Goal: Navigation & Orientation: Find specific page/section

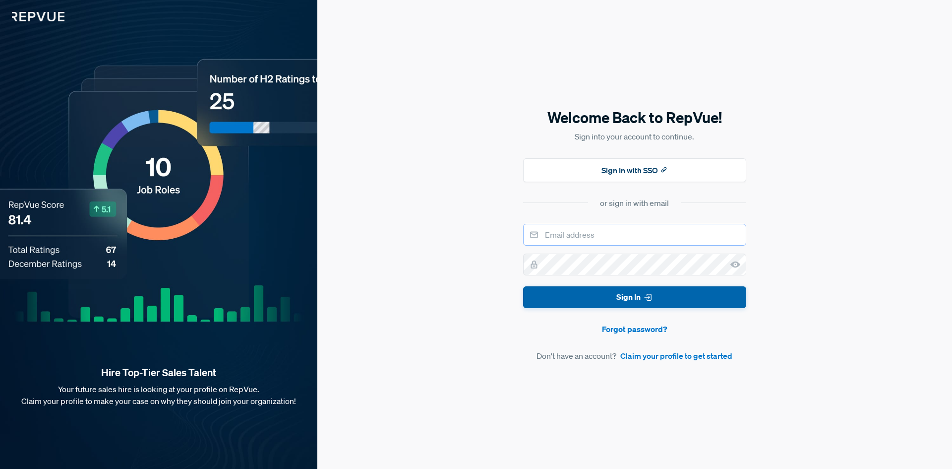
type input "[EMAIL_ADDRESS][DOMAIN_NAME]"
click at [579, 295] on button "Sign In" at bounding box center [634, 297] width 223 height 22
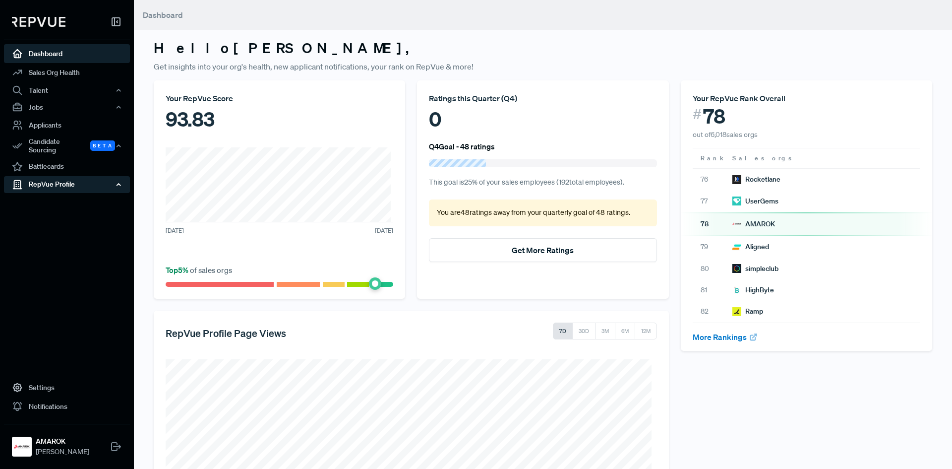
click at [52, 179] on div "RepVue Profile" at bounding box center [67, 184] width 126 height 17
click at [44, 214] on link "Reviews" at bounding box center [80, 219] width 126 height 16
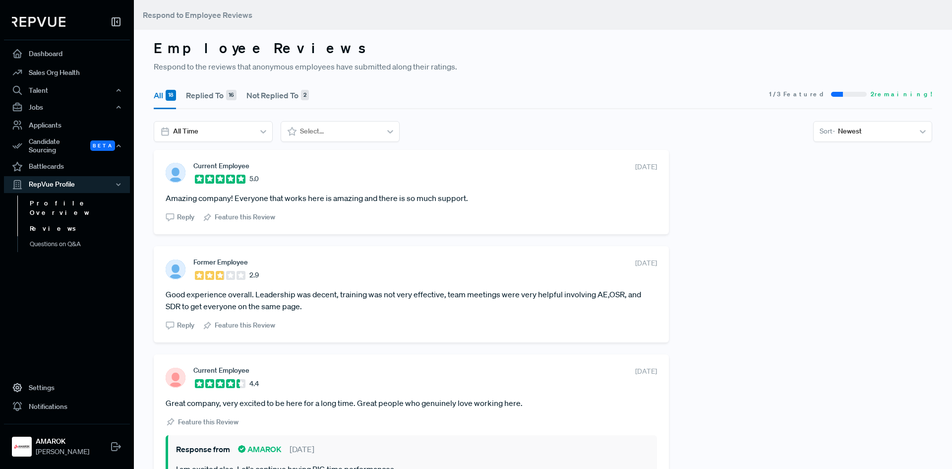
click at [48, 199] on link "Profile Overview" at bounding box center [80, 207] width 126 height 25
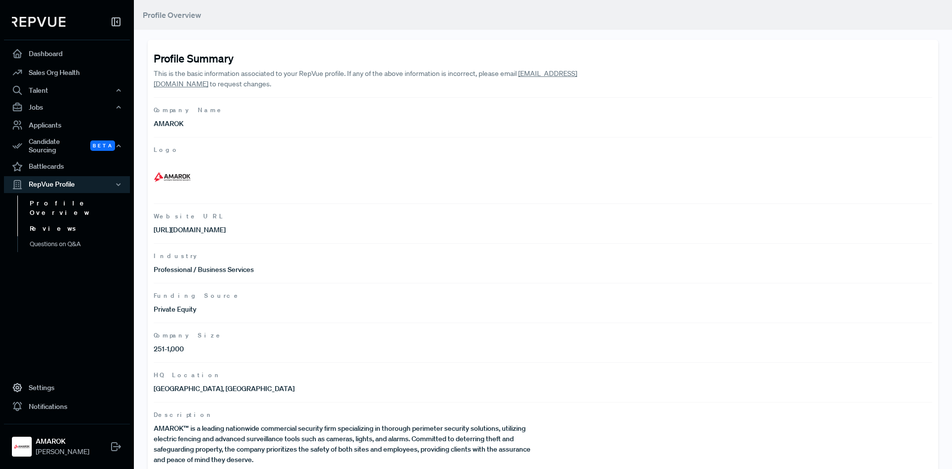
click at [47, 221] on link "Reviews" at bounding box center [80, 229] width 126 height 16
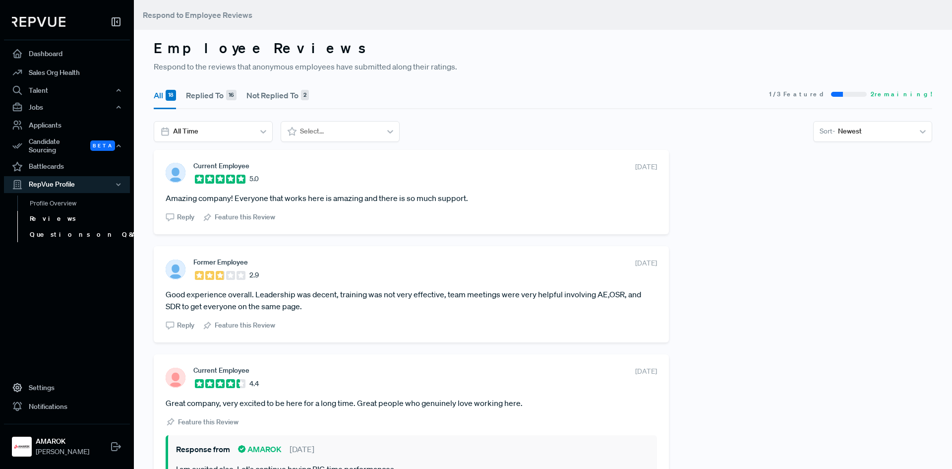
click at [52, 228] on link "Questions on Q&A" at bounding box center [80, 235] width 126 height 16
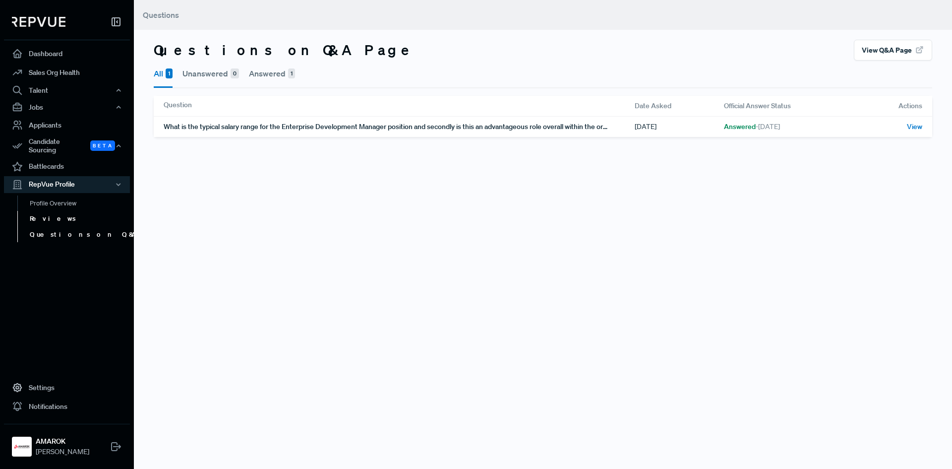
click at [51, 216] on link "Reviews" at bounding box center [80, 219] width 126 height 16
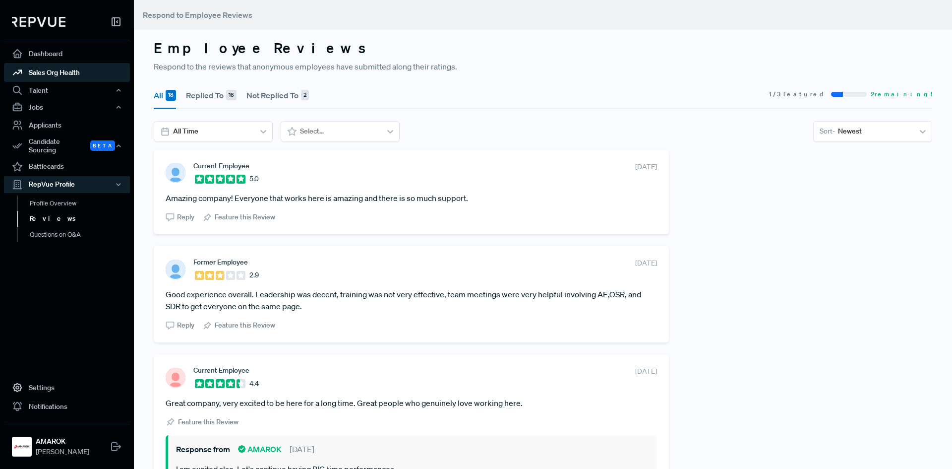
click at [49, 74] on link "Sales Org Health" at bounding box center [67, 72] width 126 height 19
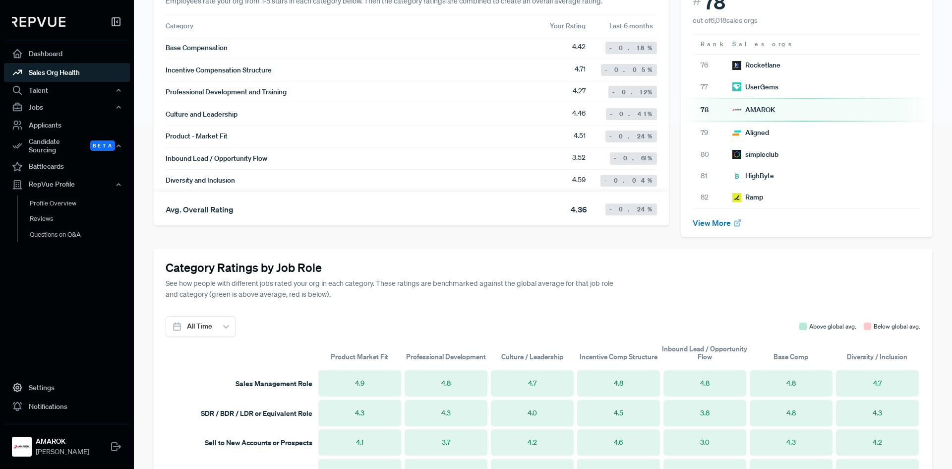
scroll to position [397, 0]
